Goal: Book appointment/travel/reservation

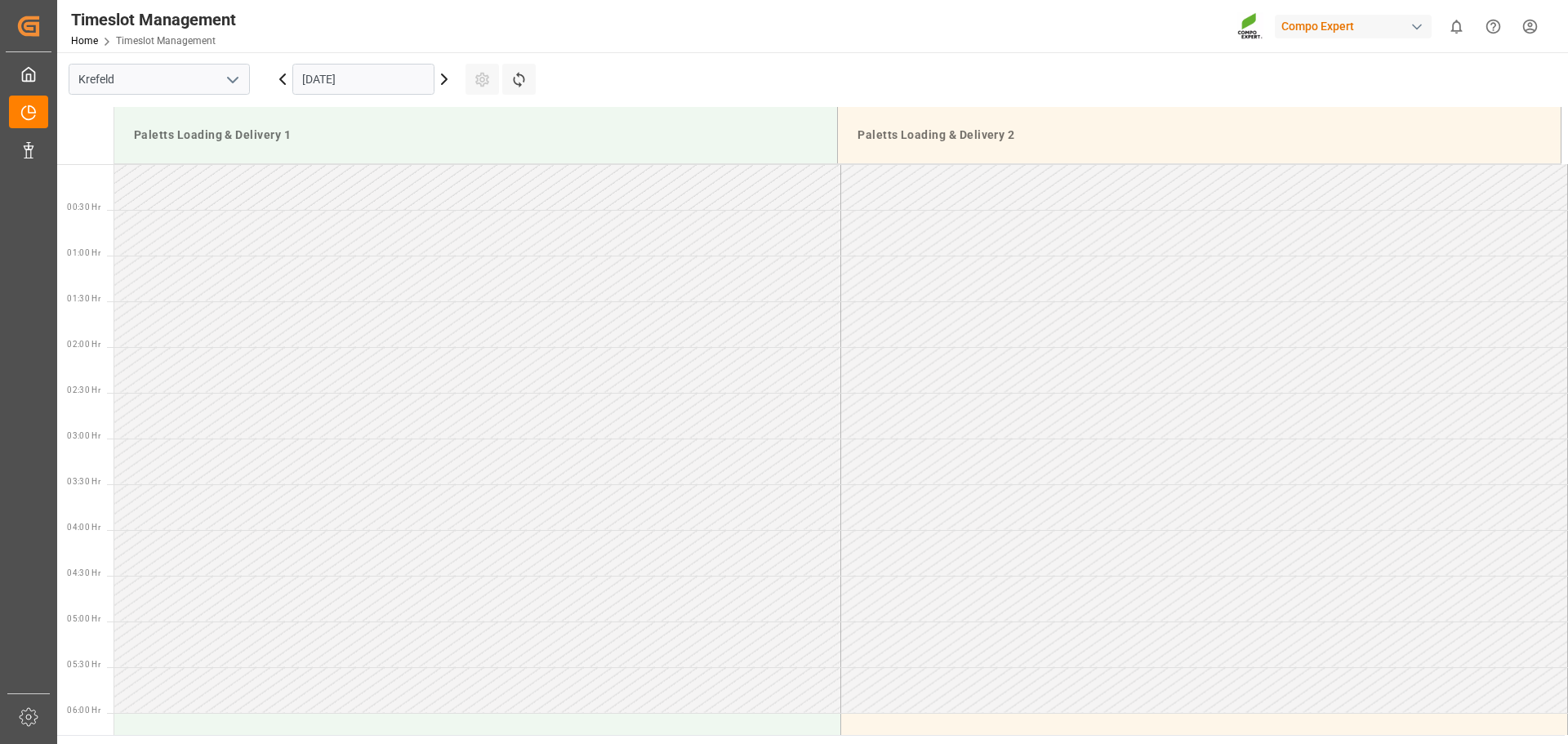
scroll to position [1270, 0]
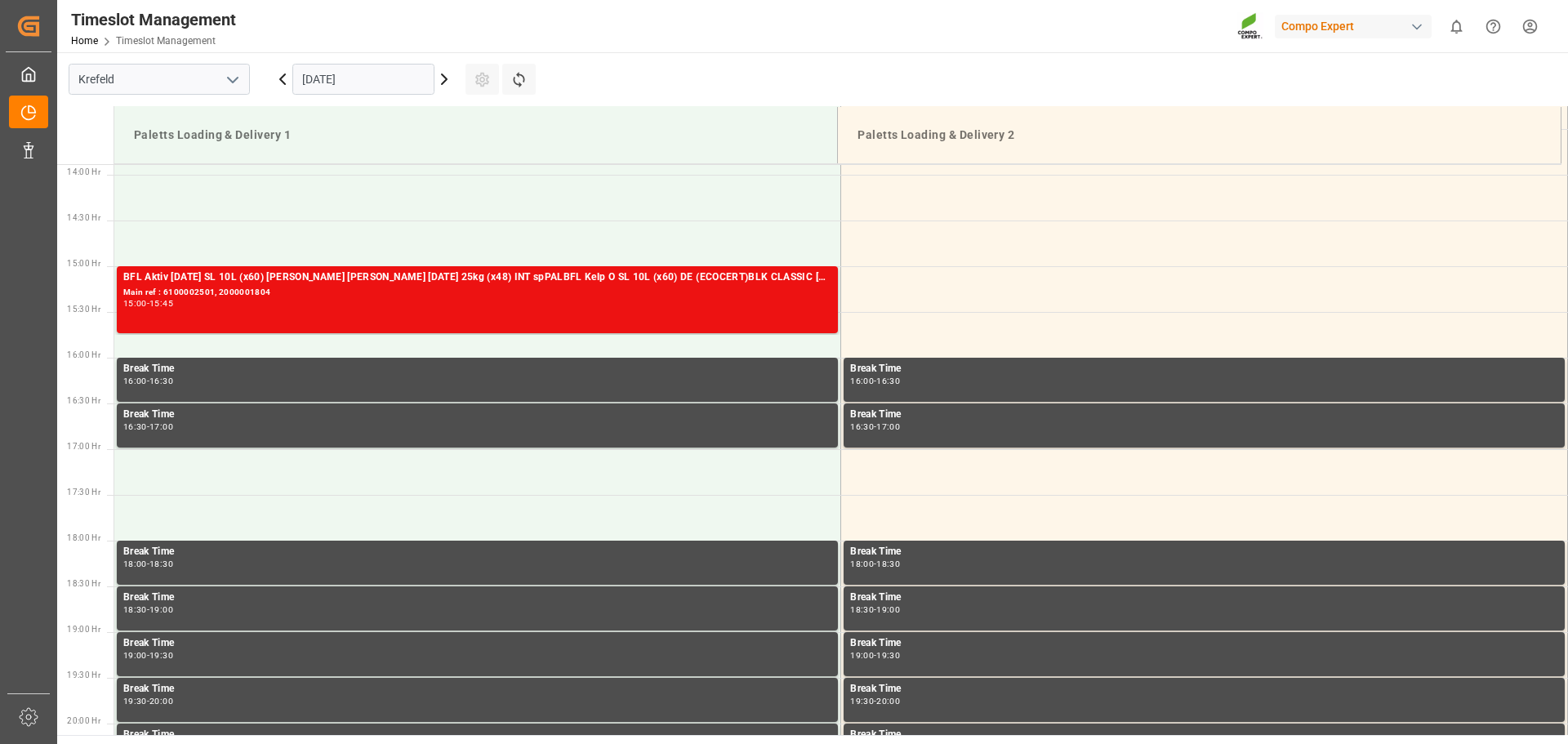
click at [371, 79] on input "[DATE]" at bounding box center [363, 79] width 142 height 31
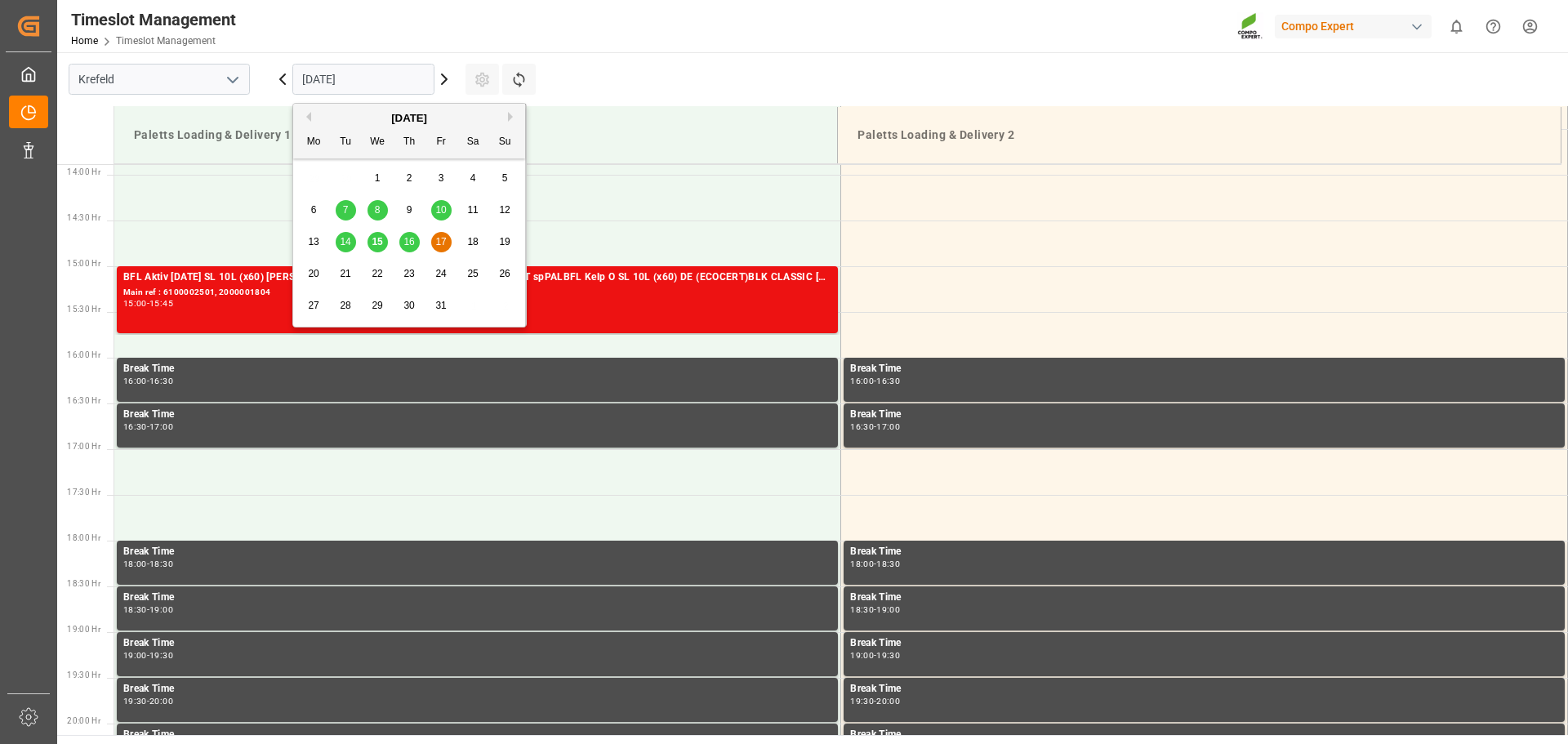
click at [378, 248] on span "15" at bounding box center [377, 241] width 10 height 11
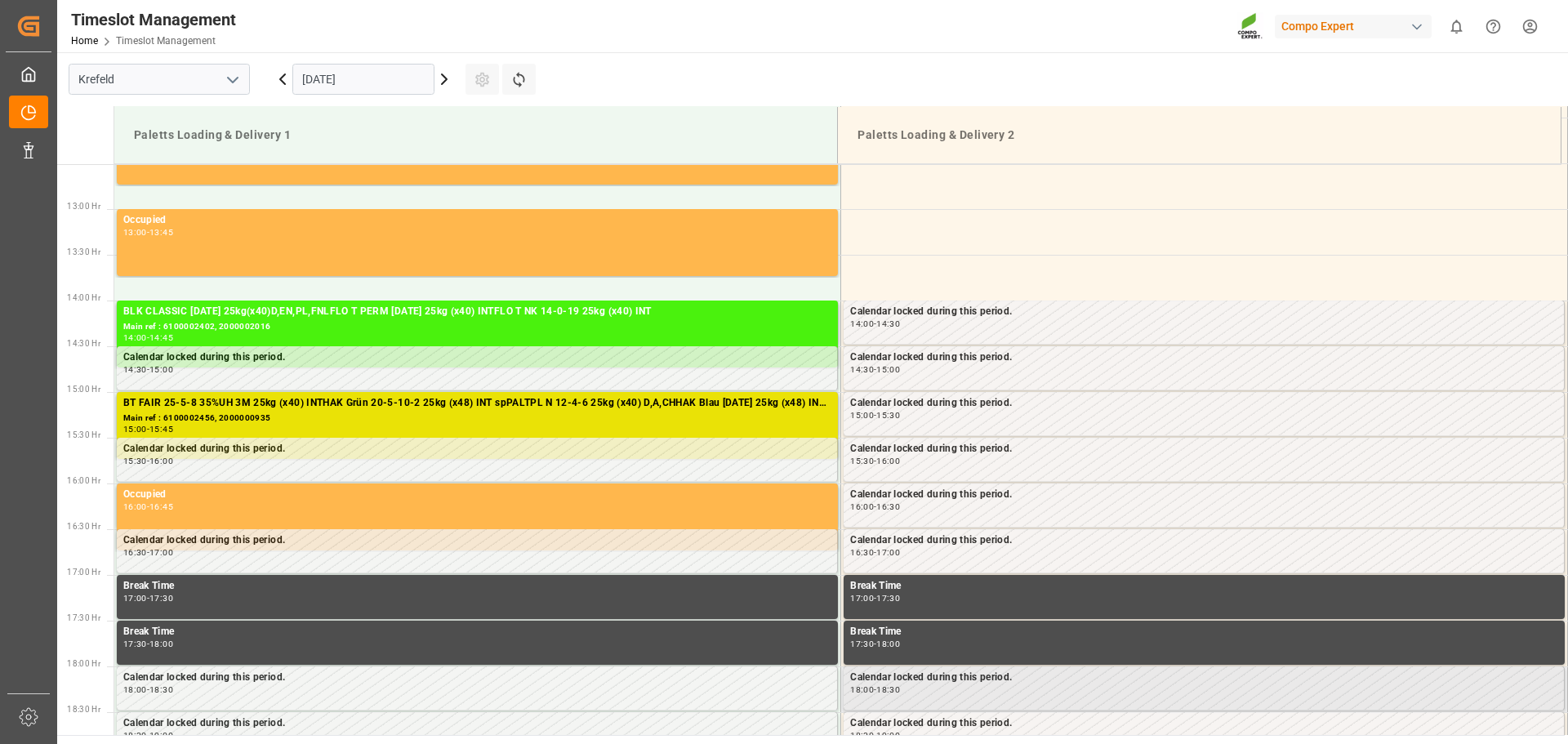
scroll to position [1025, 0]
